Goal: Navigation & Orientation: Find specific page/section

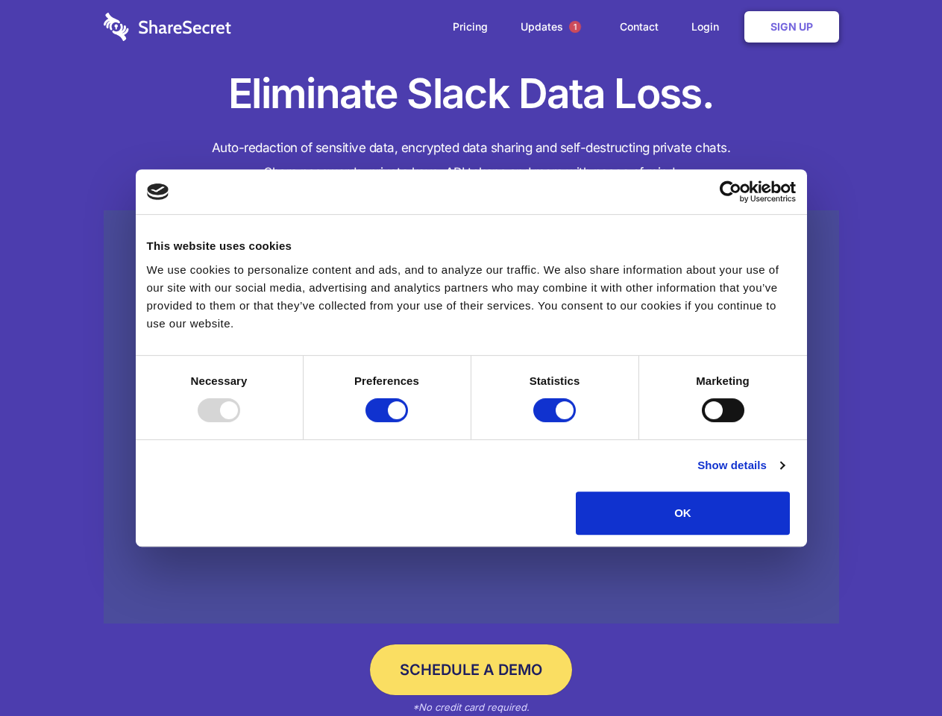
click at [240, 422] on div at bounding box center [219, 410] width 43 height 24
click at [408, 422] on input "Preferences" at bounding box center [386, 410] width 43 height 24
checkbox input "false"
click at [556, 422] on input "Statistics" at bounding box center [554, 410] width 43 height 24
checkbox input "false"
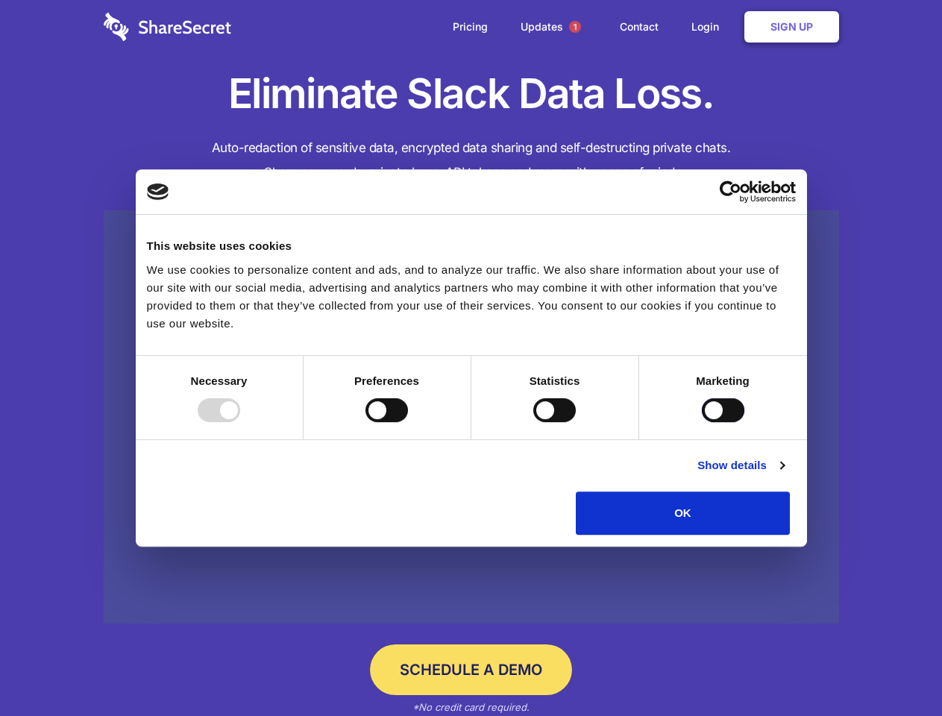
click at [702, 422] on input "Marketing" at bounding box center [723, 410] width 43 height 24
checkbox input "true"
click at [784, 474] on link "Show details" at bounding box center [740, 465] width 87 height 18
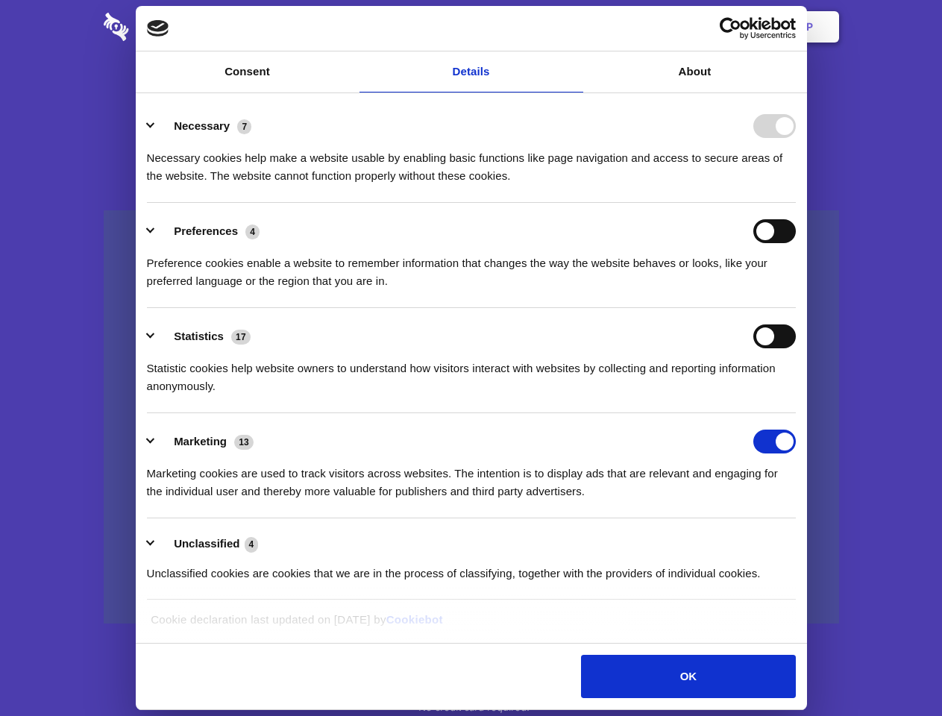
click at [824, 540] on link at bounding box center [471, 417] width 735 height 414
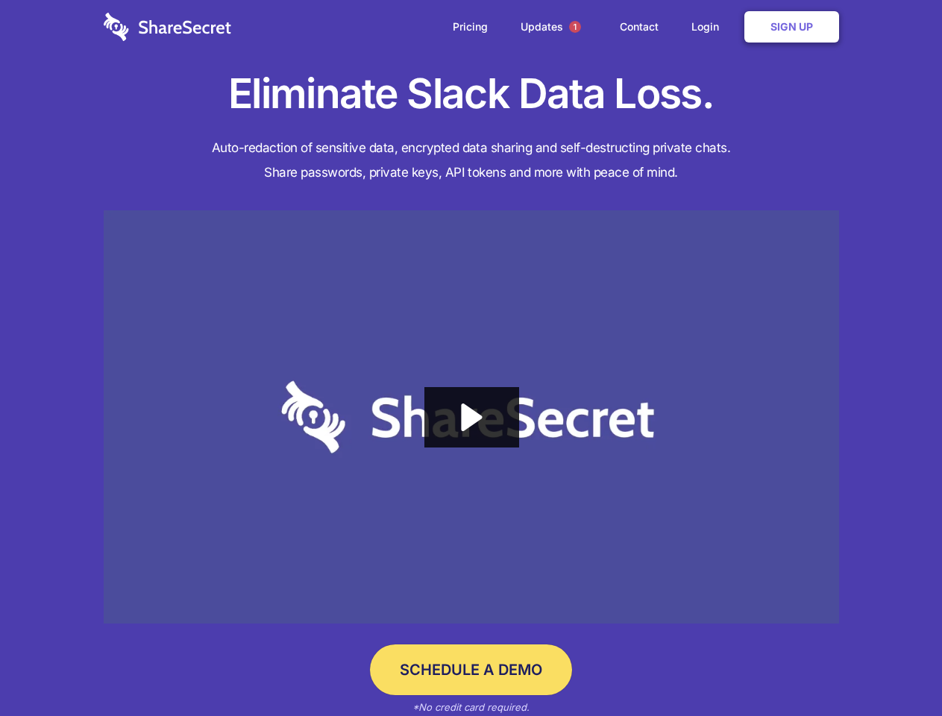
click at [574, 27] on span "1" at bounding box center [575, 27] width 12 height 12
